Goal: Find specific page/section: Find specific page/section

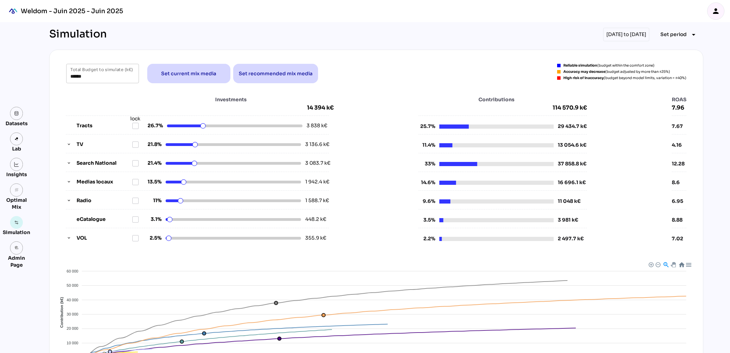
scroll to position [2, 0]
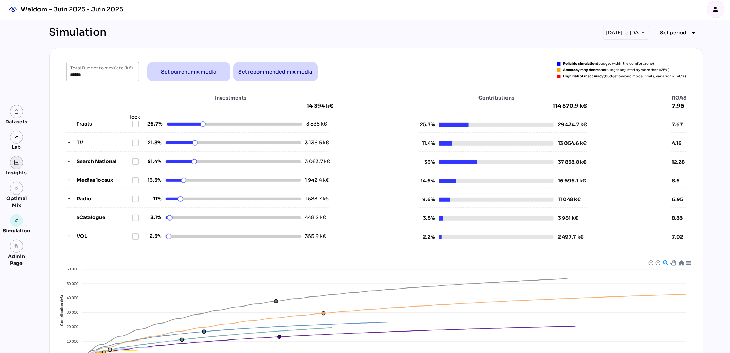
click at [17, 165] on link at bounding box center [16, 162] width 13 height 13
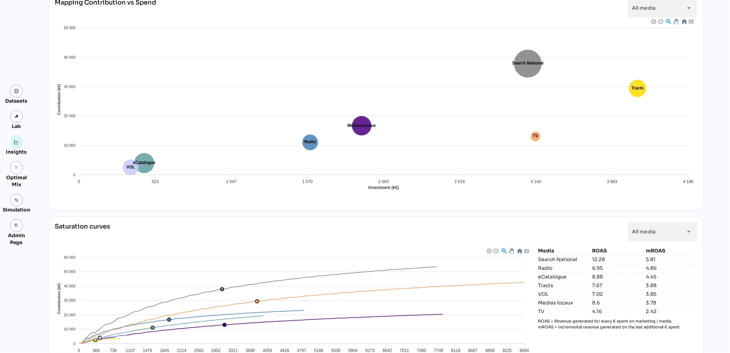
scroll to position [475, 0]
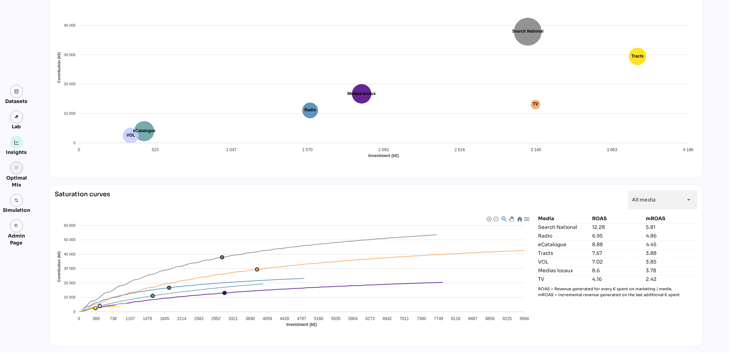
click at [13, 170] on link "grain" at bounding box center [16, 167] width 13 height 13
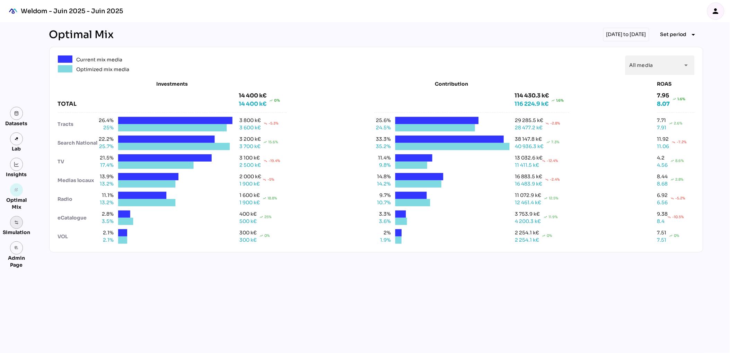
click at [16, 222] on img at bounding box center [16, 222] width 5 height 5
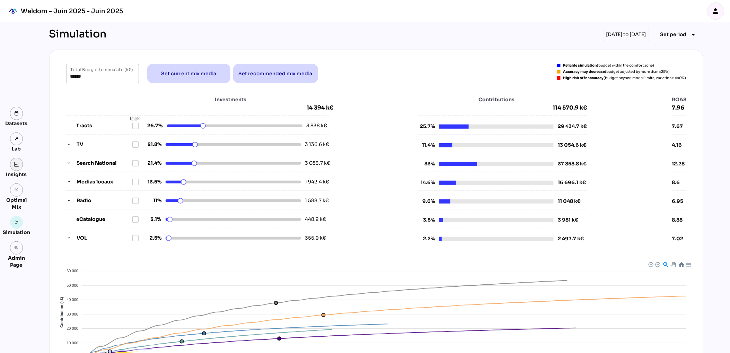
click at [16, 164] on img at bounding box center [16, 164] width 5 height 5
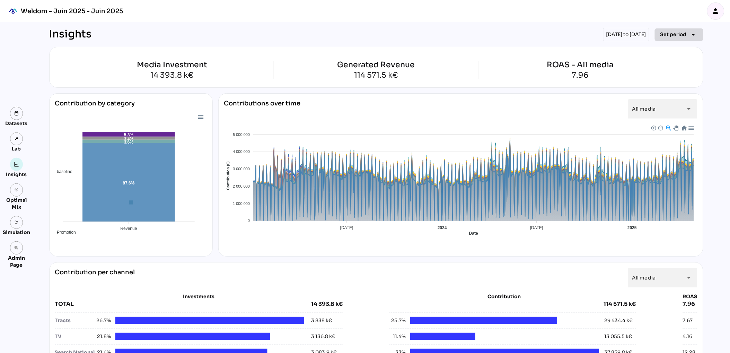
click at [679, 34] on span "Set period" at bounding box center [673, 34] width 26 height 8
click at [671, 68] on div "Year" at bounding box center [668, 66] width 32 height 6
click at [721, 98] on div "2025" at bounding box center [715, 99] width 24 height 17
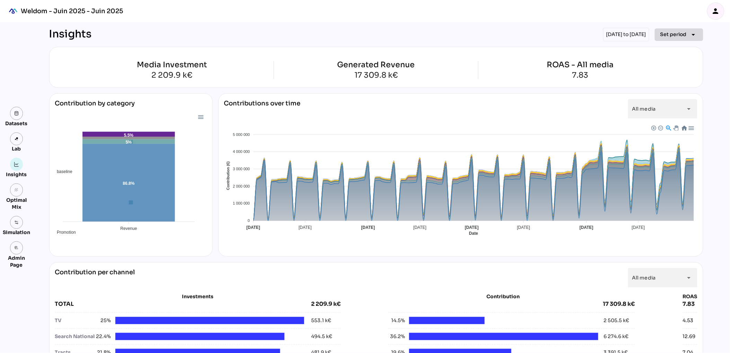
click at [675, 34] on span "Set period" at bounding box center [673, 34] width 26 height 8
click at [674, 81] on div "Half-year" at bounding box center [668, 83] width 32 height 6
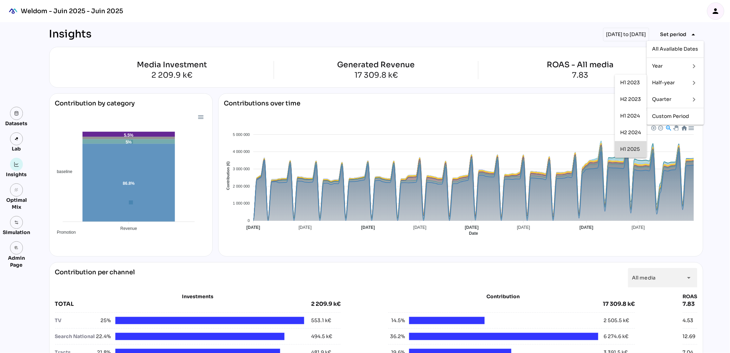
click at [629, 152] on div "H1 2025" at bounding box center [630, 149] width 21 height 6
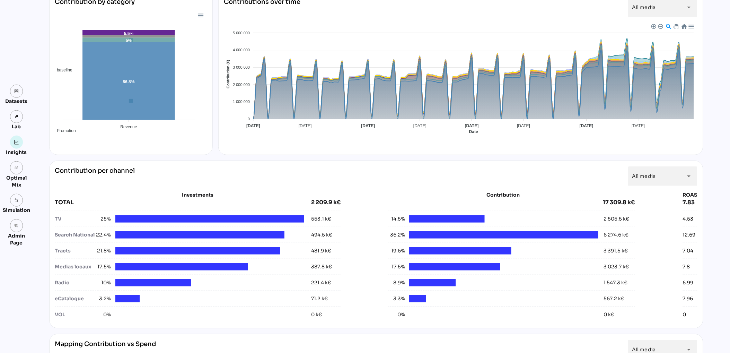
scroll to position [168, 0]
